Goal: Information Seeking & Learning: Learn about a topic

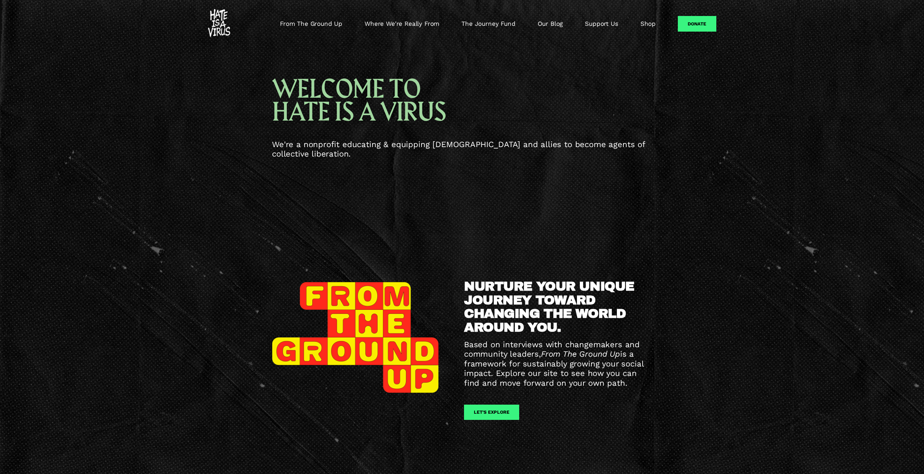
click at [385, 20] on link "Where We're Really From" at bounding box center [401, 24] width 75 height 9
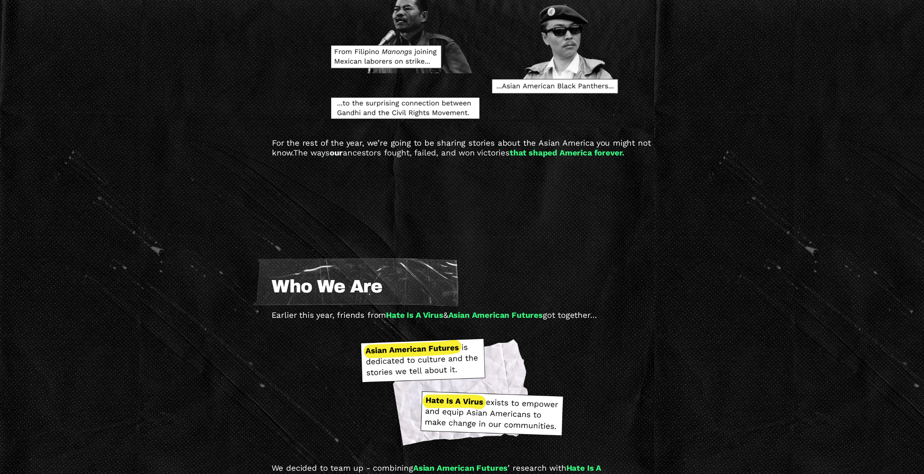
scroll to position [581, 0]
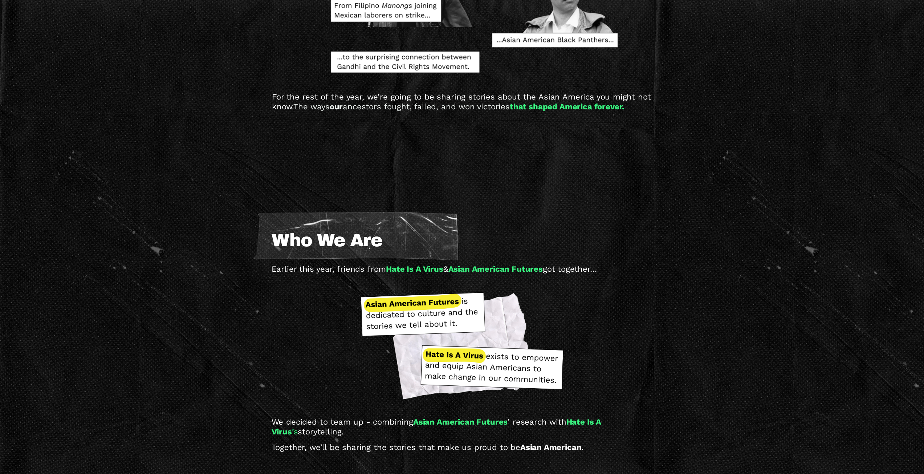
click at [355, 273] on span "Earlier this year, friends from" at bounding box center [328, 268] width 115 height 9
click at [331, 269] on span "Earlier this year, friends from" at bounding box center [328, 268] width 115 height 9
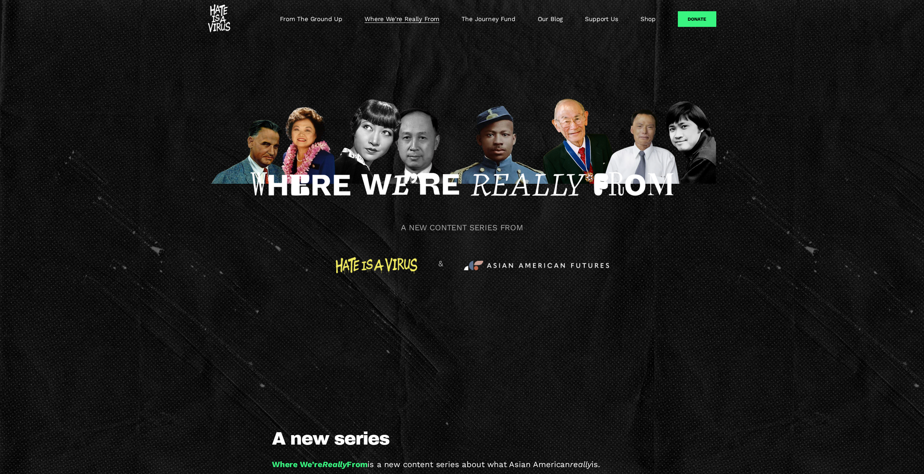
scroll to position [0, 0]
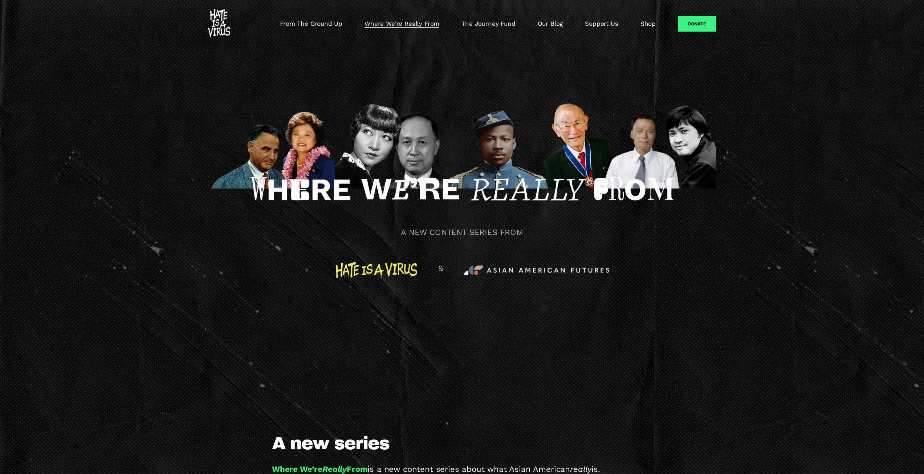
click at [218, 25] on img at bounding box center [219, 23] width 22 height 29
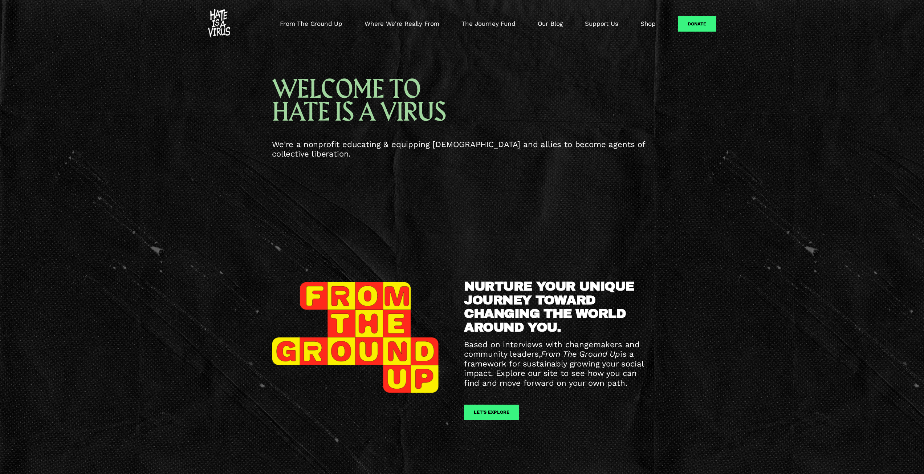
click at [325, 147] on span "We're a nonprofit educating & equipping [DEMOGRAPHIC_DATA] and allies to become…" at bounding box center [460, 148] width 376 height 19
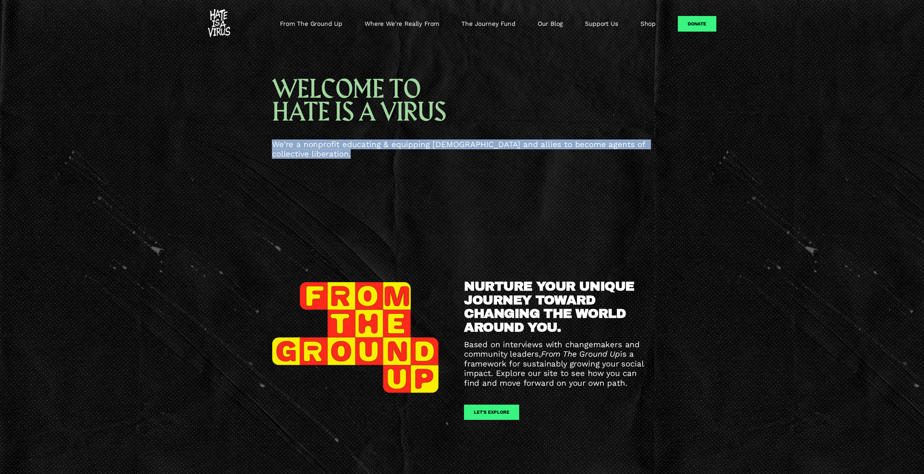
click at [325, 147] on span "We're a nonprofit educating & equipping [DEMOGRAPHIC_DATA] and allies to become…" at bounding box center [460, 148] width 376 height 19
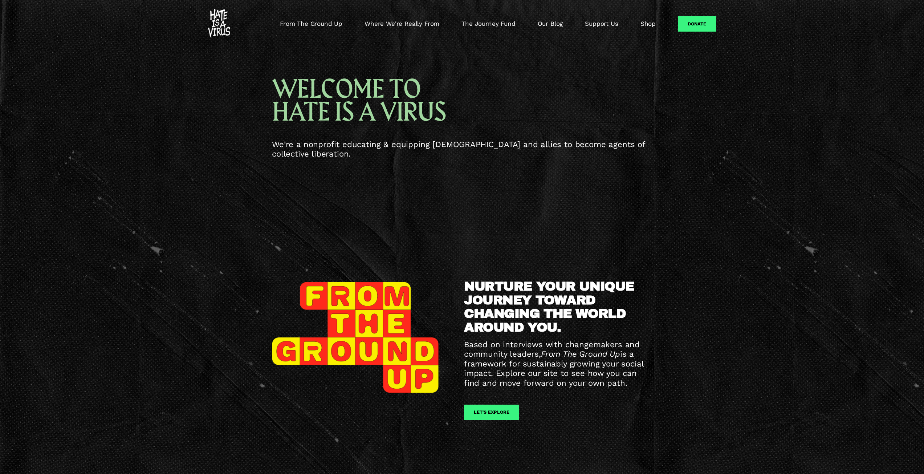
click at [334, 107] on span "WELCOME TO HATE IS A VIRUS" at bounding box center [359, 101] width 174 height 56
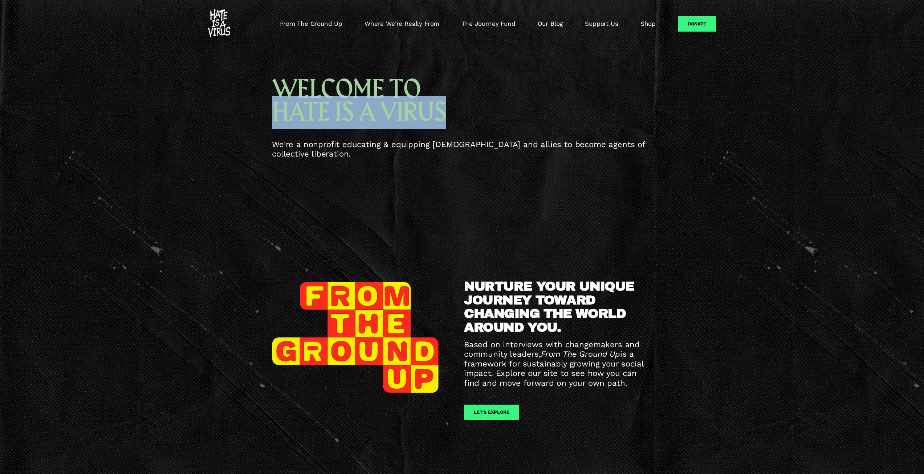
click at [334, 107] on span "WELCOME TO HATE IS A VIRUS" at bounding box center [359, 101] width 174 height 56
click at [339, 131] on div "WELCOME TO HATE IS A VIRUS" at bounding box center [472, 106] width 401 height 57
